Goal: Information Seeking & Learning: Check status

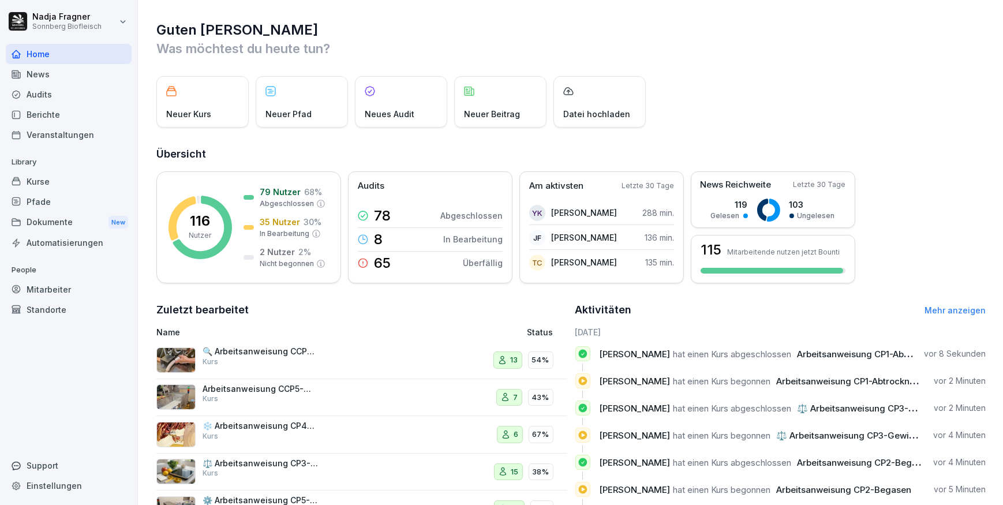
click at [72, 286] on div "Mitarbeiter" at bounding box center [69, 289] width 126 height 20
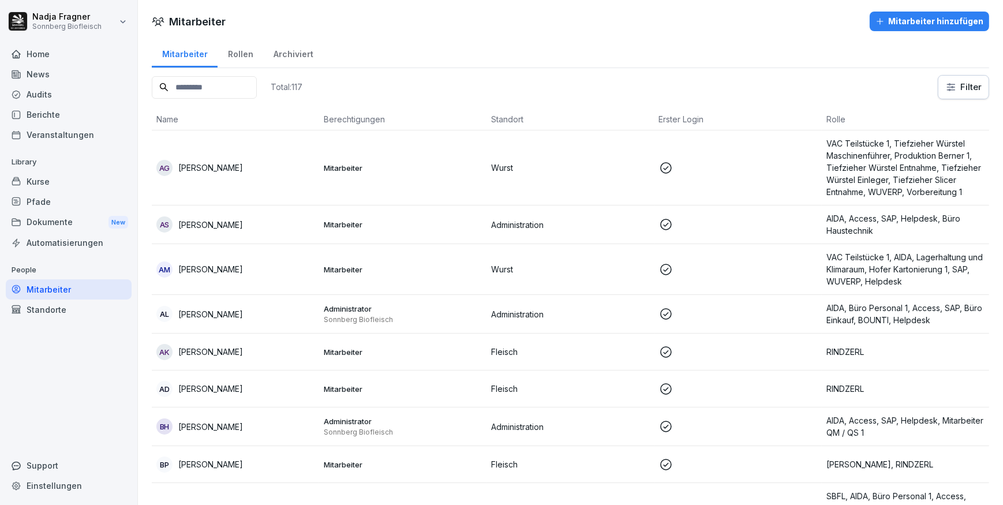
click at [188, 84] on input at bounding box center [204, 87] width 105 height 23
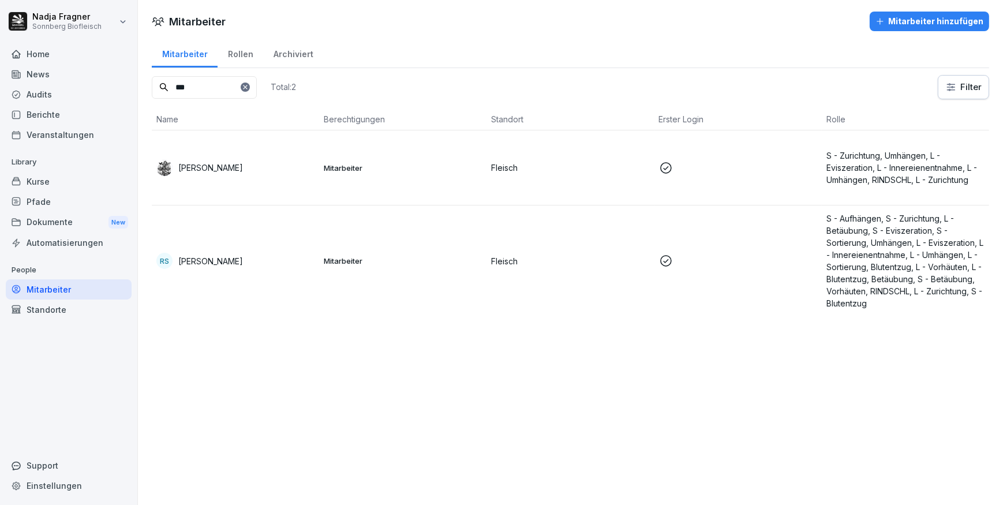
type input "***"
click at [222, 263] on p "[PERSON_NAME]" at bounding box center [210, 261] width 65 height 12
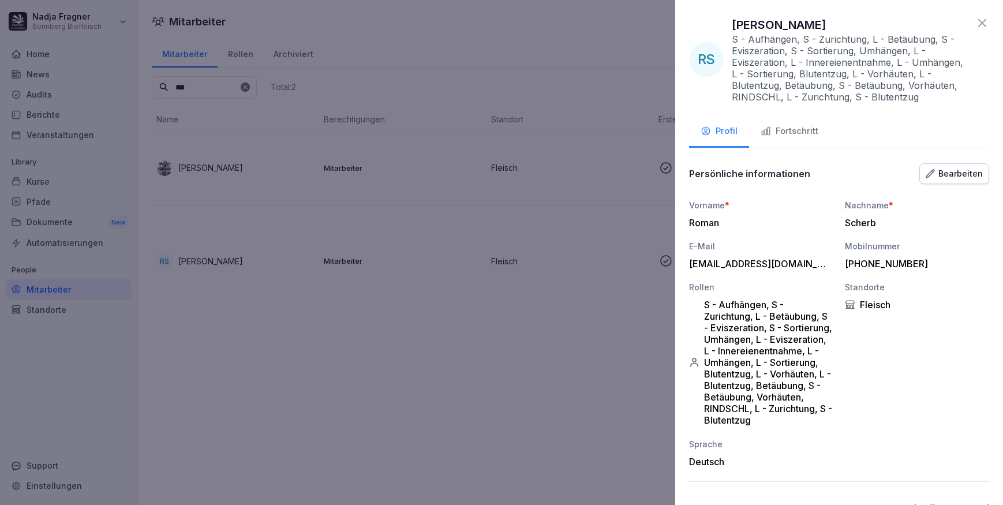
click at [800, 133] on div "Fortschritt" at bounding box center [790, 131] width 58 height 13
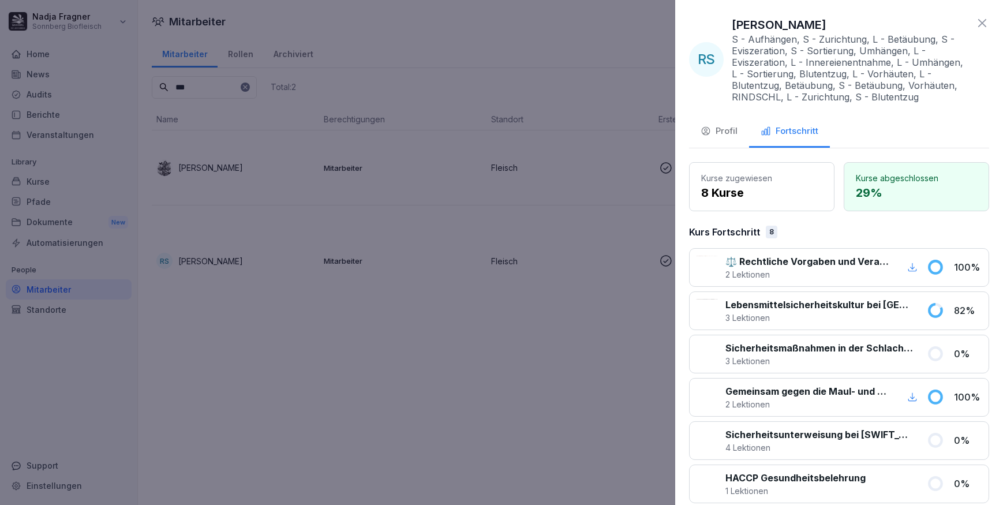
scroll to position [104, 0]
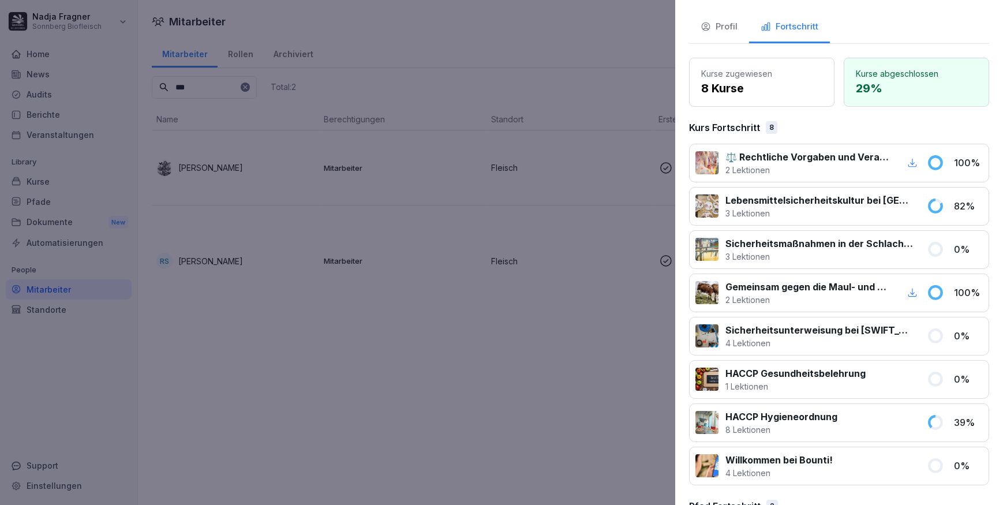
click at [826, 198] on p "Lebensmittelsicherheitskultur bei [GEOGRAPHIC_DATA]" at bounding box center [819, 200] width 188 height 14
click at [960, 209] on p "82 %" at bounding box center [968, 206] width 29 height 14
click at [784, 414] on p "HACCP Hygieneordnung" at bounding box center [781, 417] width 112 height 14
click at [58, 179] on div at bounding box center [501, 252] width 1003 height 505
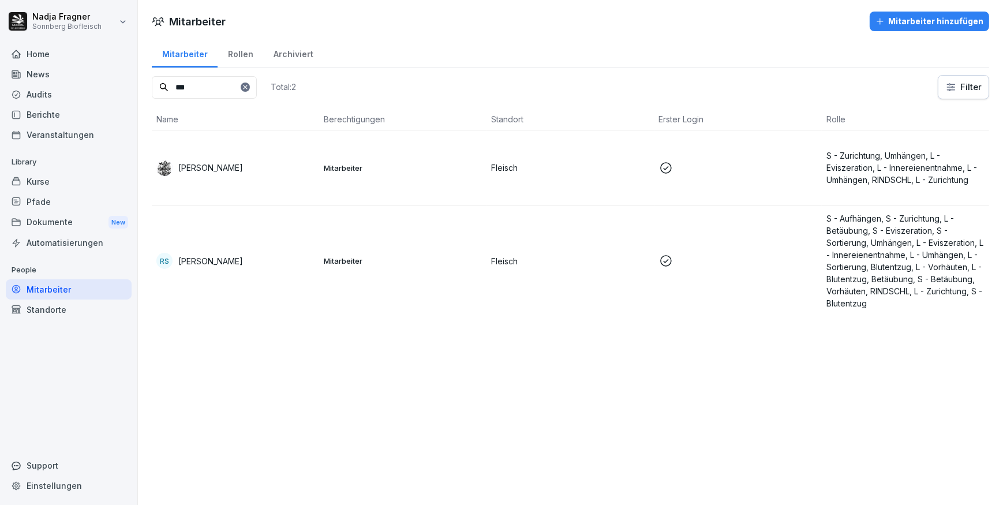
click at [57, 110] on div "Berichte" at bounding box center [69, 114] width 126 height 20
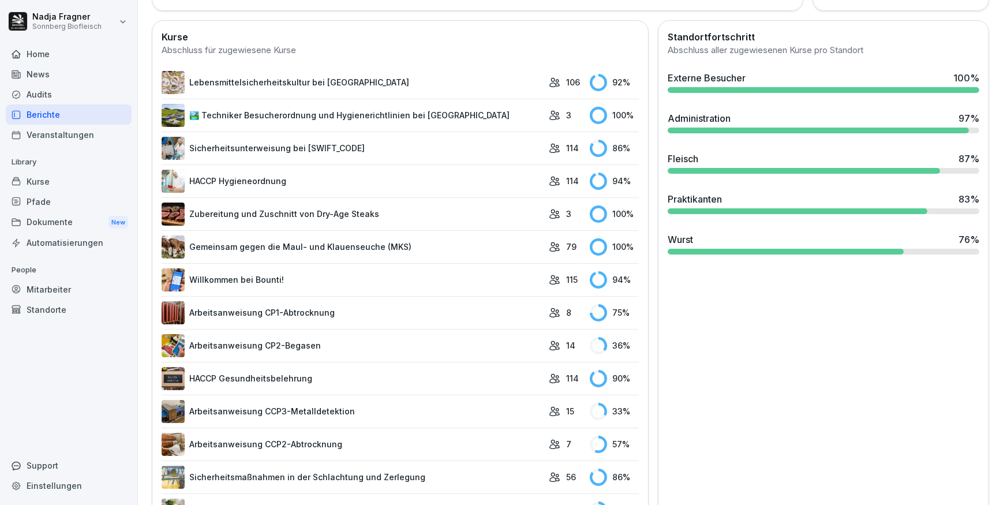
scroll to position [367, 0]
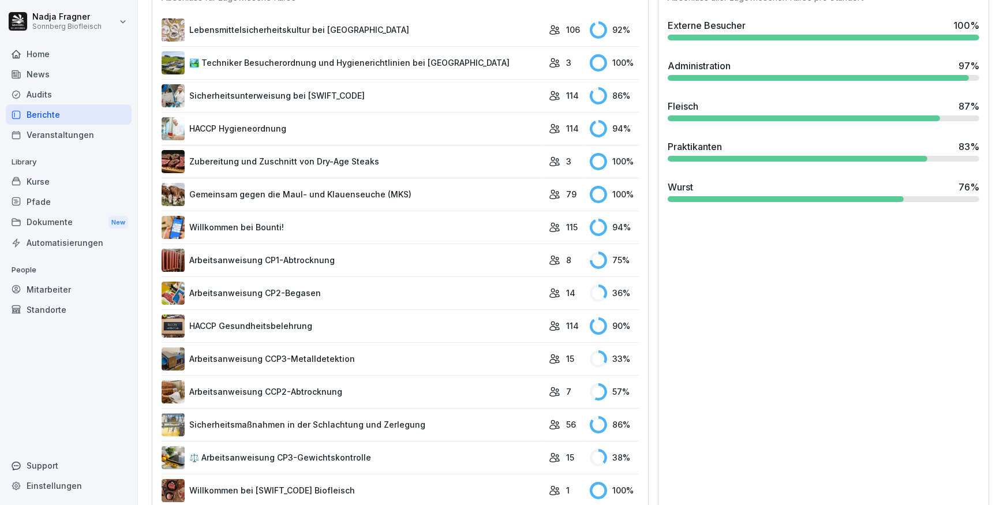
click at [312, 325] on link "HACCP Gesundheitsbelehrung" at bounding box center [352, 325] width 381 height 23
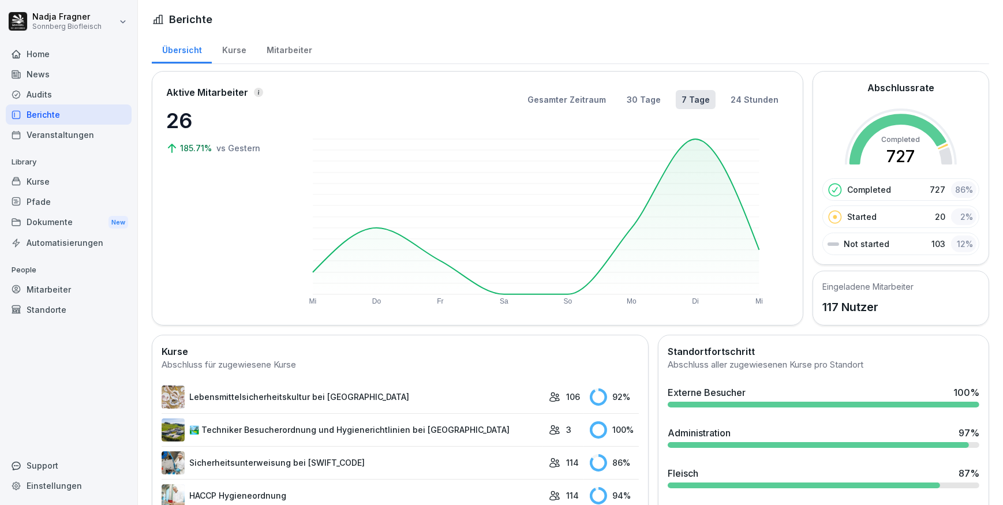
scroll to position [262, 0]
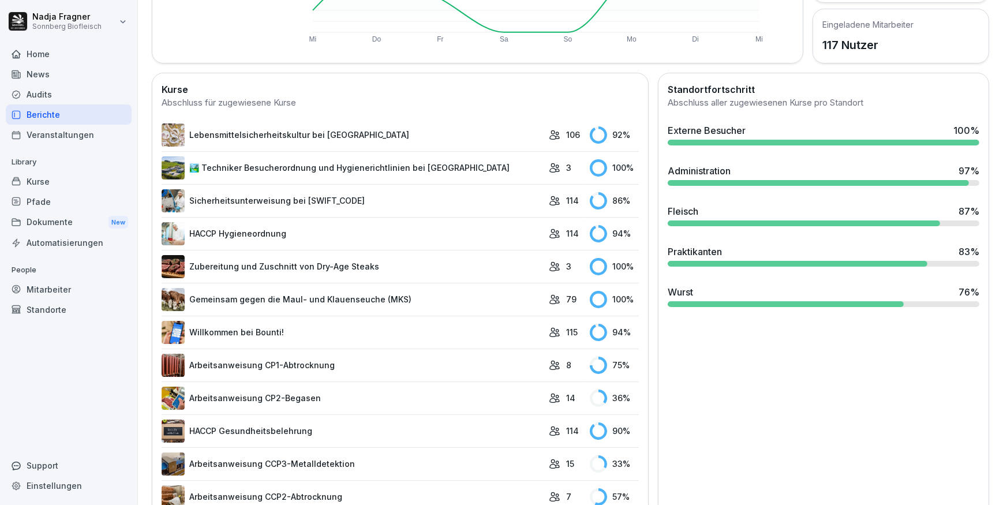
click at [353, 230] on link "HACCP Hygieneordnung" at bounding box center [352, 233] width 381 height 23
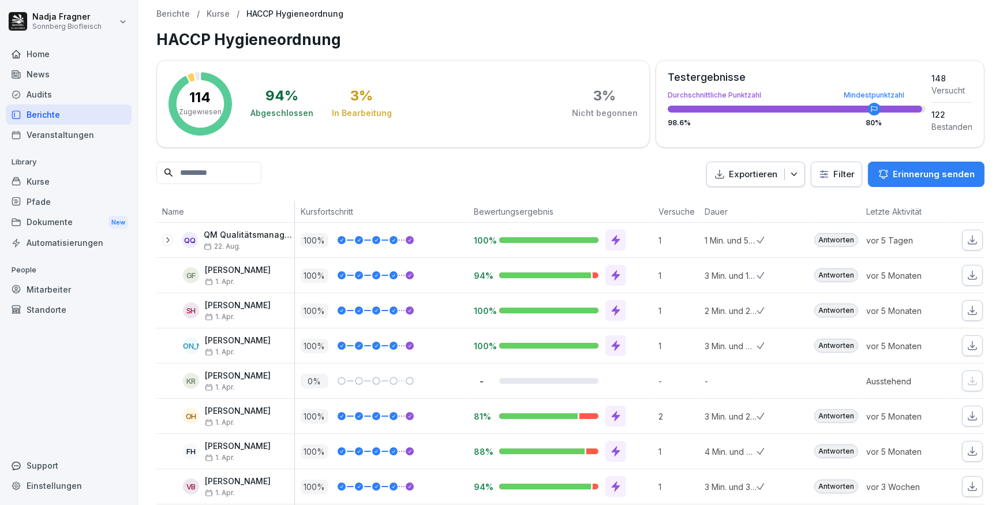
click at [46, 57] on div "Home" at bounding box center [69, 54] width 126 height 20
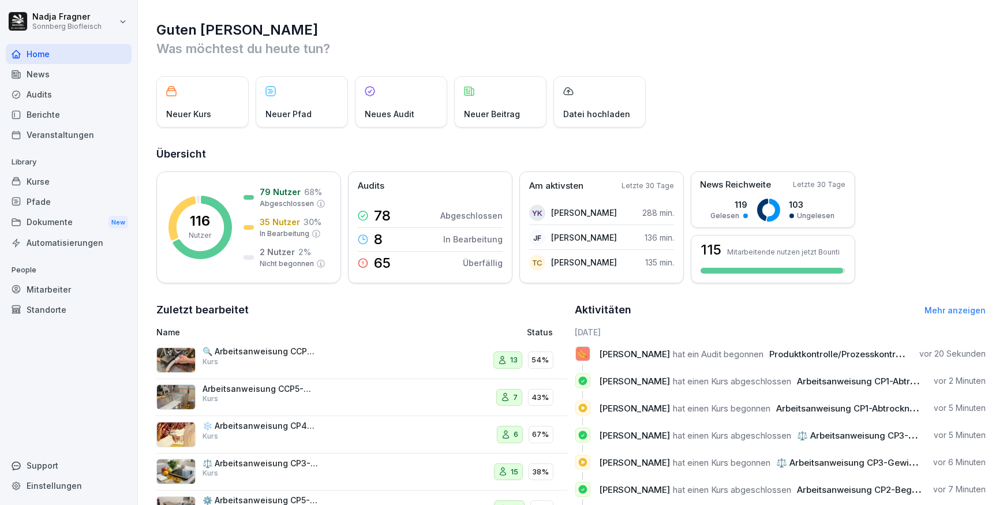
click at [77, 291] on div "Mitarbeiter" at bounding box center [69, 289] width 126 height 20
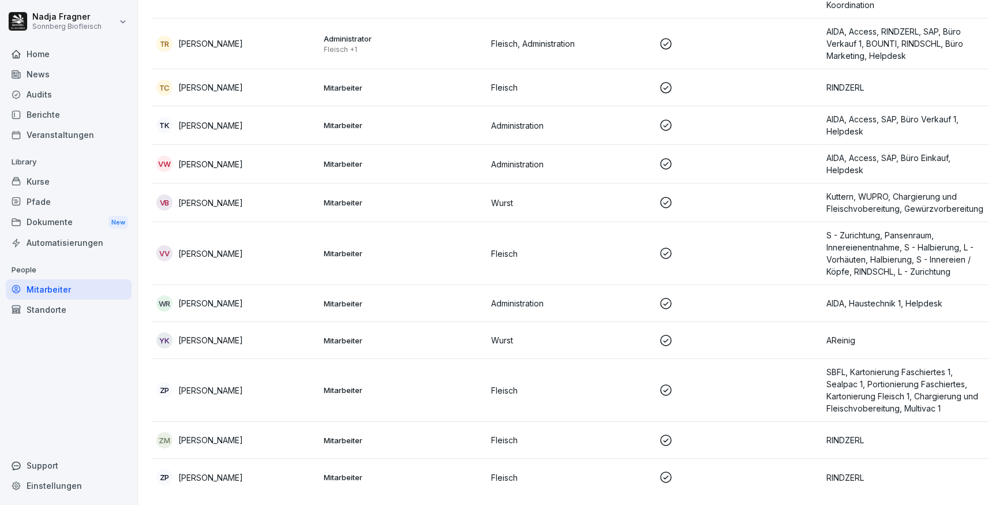
scroll to position [6298, 0]
